Goal: Information Seeking & Learning: Find specific fact

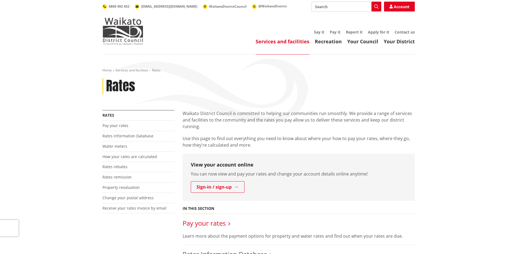
click at [224, 223] on link "Pay your rates" at bounding box center [204, 223] width 43 height 9
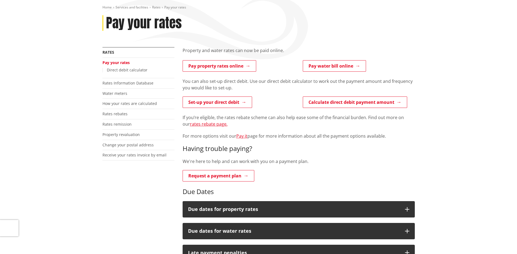
scroll to position [82, 0]
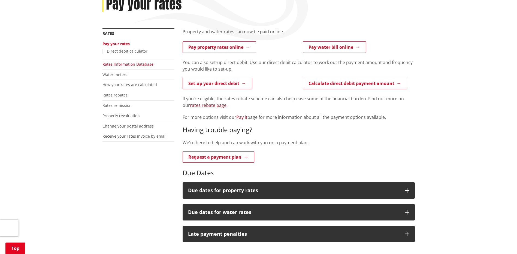
click at [131, 65] on link "Rates Information Database" at bounding box center [127, 64] width 51 height 5
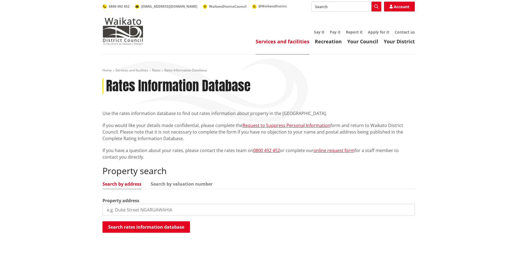
click at [123, 208] on input "search" at bounding box center [258, 210] width 312 height 12
type input "[STREET_ADDRESS]"
click at [160, 225] on button "Search rates information database" at bounding box center [145, 226] width 87 height 11
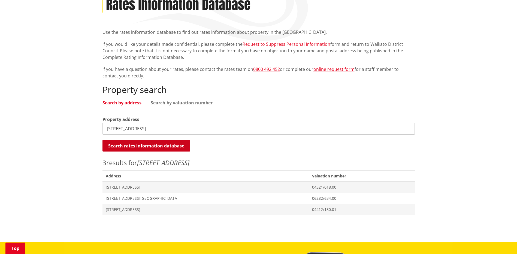
scroll to position [82, 0]
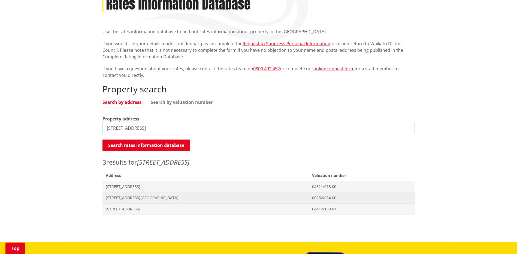
click at [143, 199] on span "[STREET_ADDRESS][GEOGRAPHIC_DATA]" at bounding box center [206, 197] width 200 height 5
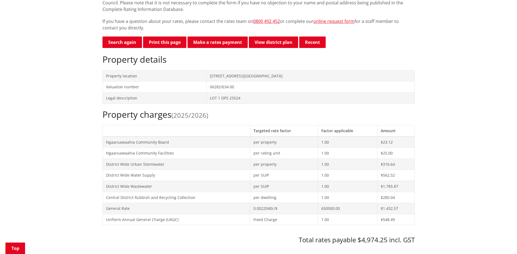
scroll to position [136, 0]
